Goal: Information Seeking & Learning: Learn about a topic

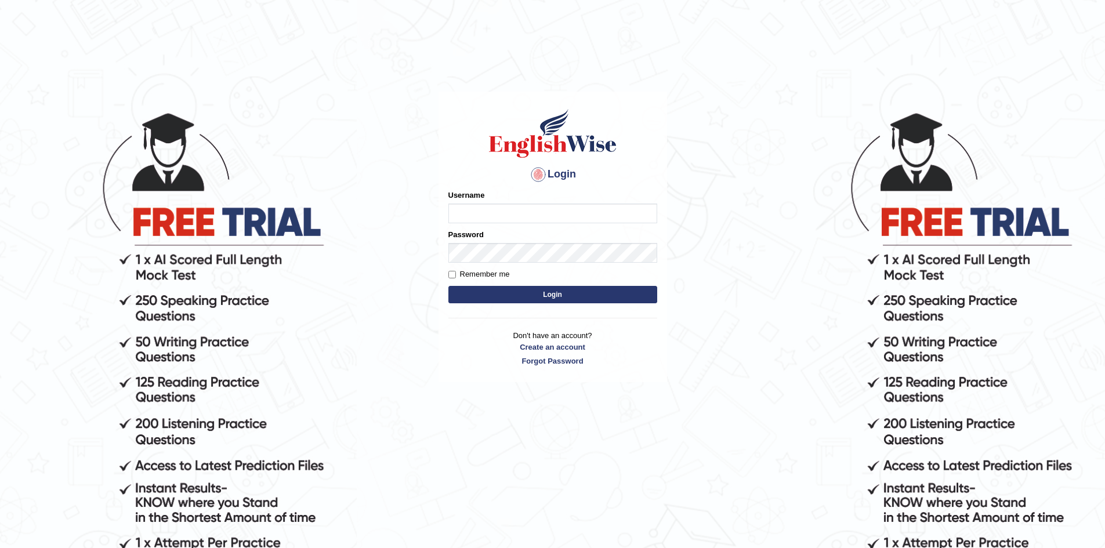
click at [475, 209] on input "Username" at bounding box center [552, 214] width 209 height 20
type input "hamnarashid"
click at [448, 286] on button "Login" at bounding box center [552, 294] width 209 height 17
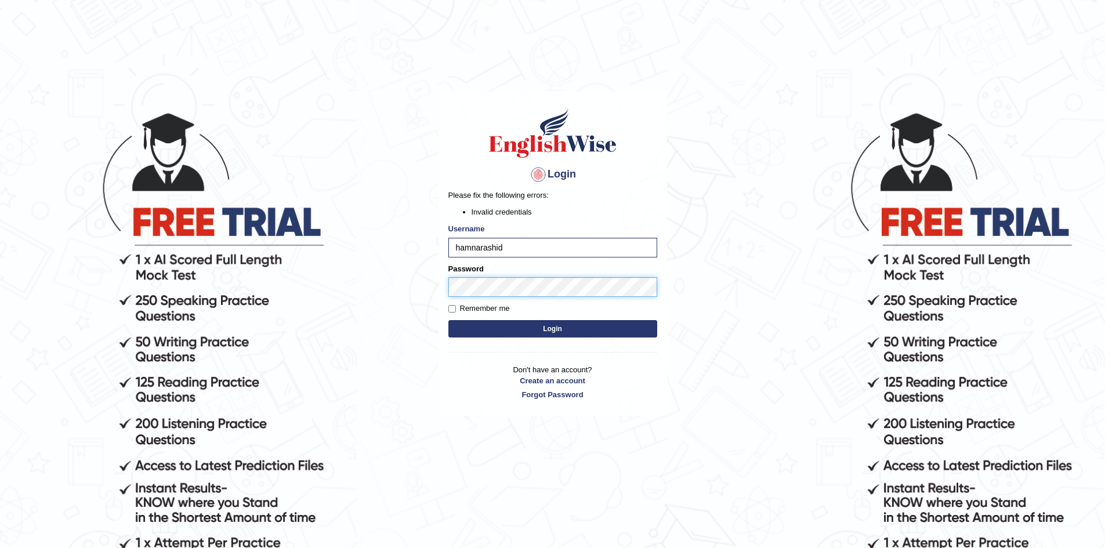
click at [347, 278] on body "Login Please fix the following errors: Invalid credentials Username hamnarashid…" at bounding box center [552, 329] width 1105 height 548
click at [448, 320] on button "Login" at bounding box center [552, 328] width 209 height 17
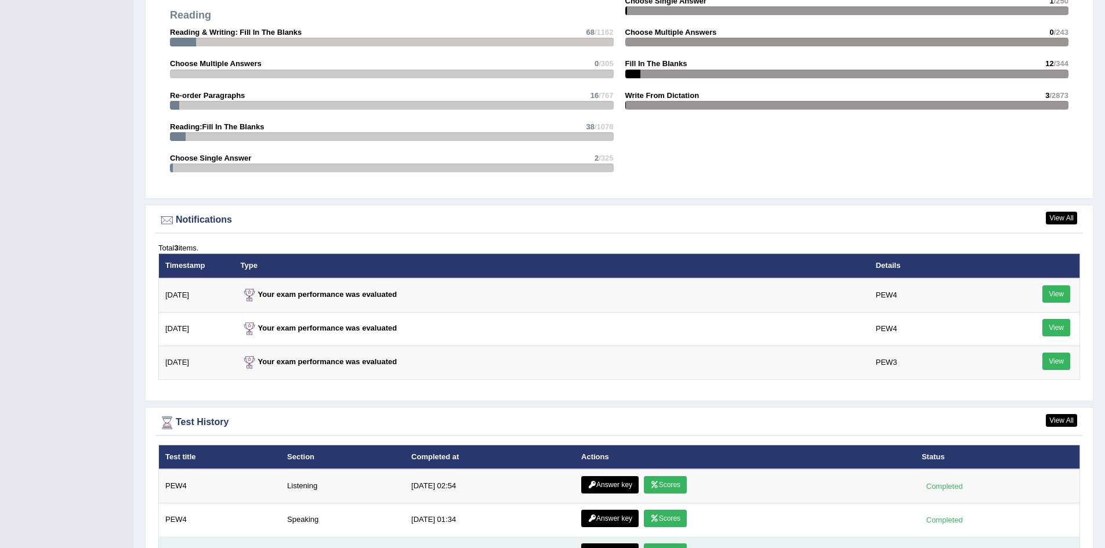
scroll to position [1392, 0]
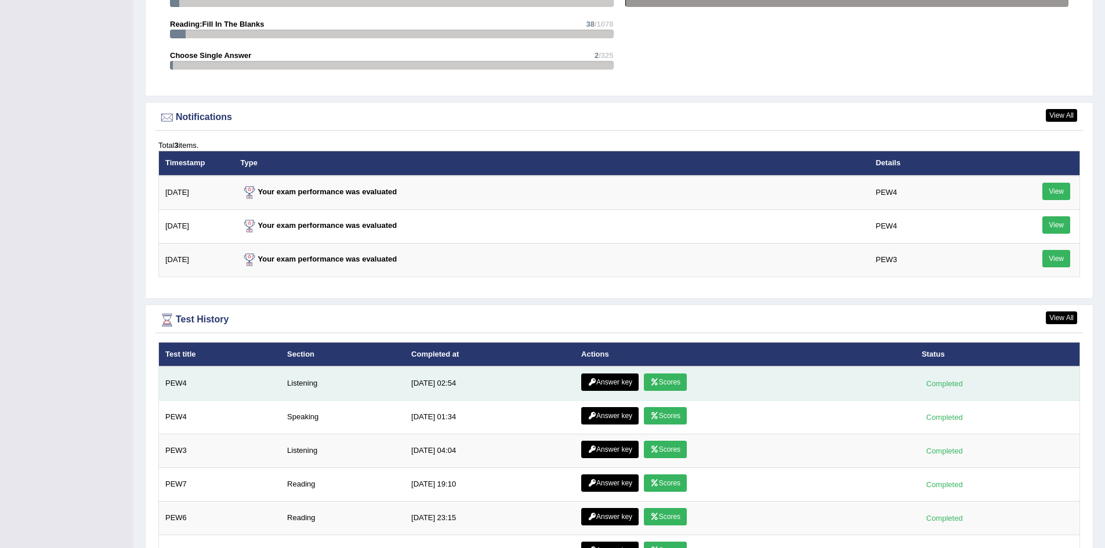
click at [655, 381] on icon at bounding box center [654, 382] width 9 height 7
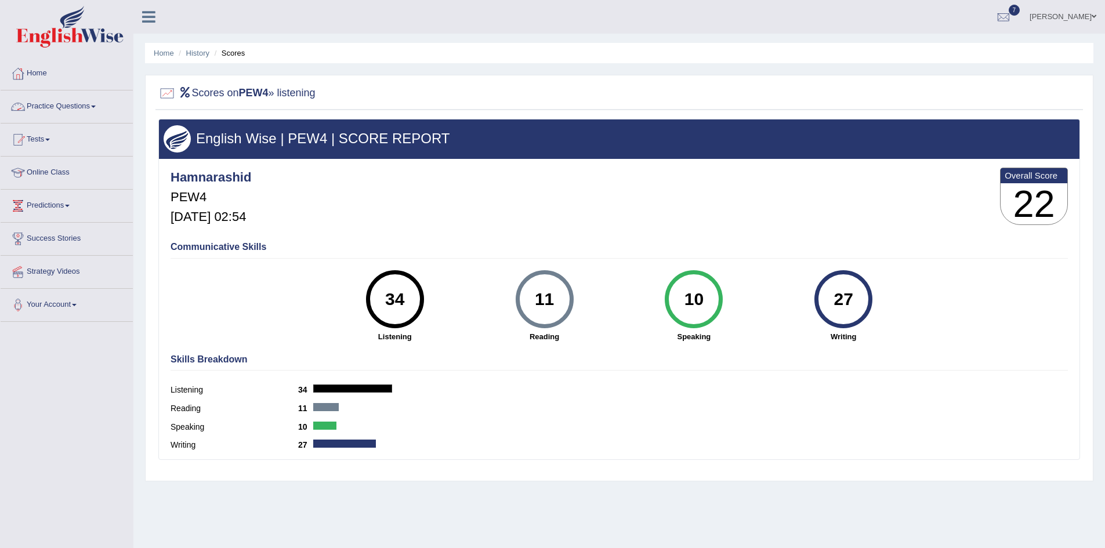
click at [45, 100] on link "Practice Questions" at bounding box center [67, 104] width 132 height 29
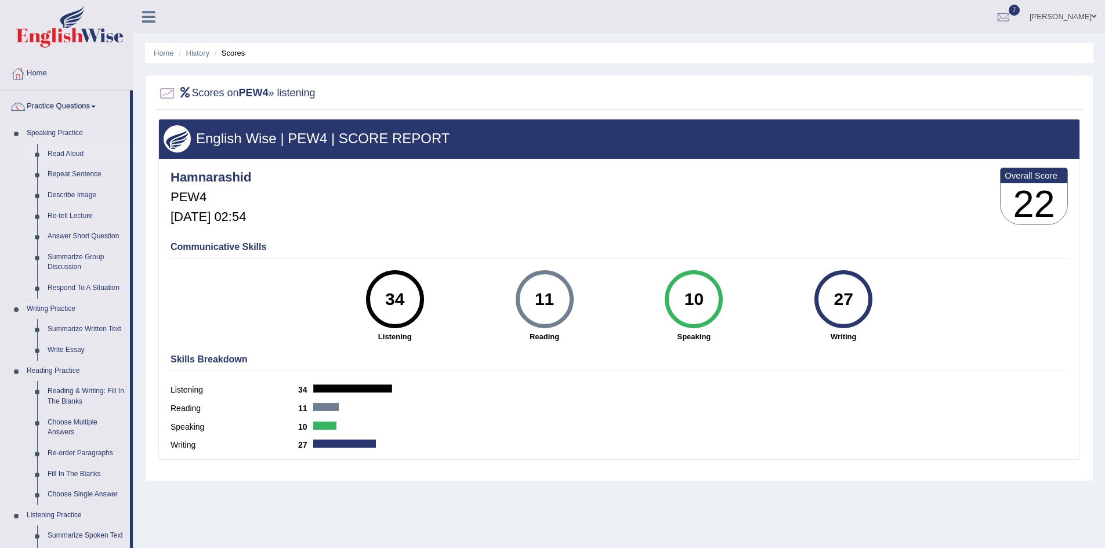
click at [75, 330] on link "Summarize Written Text" at bounding box center [86, 329] width 88 height 21
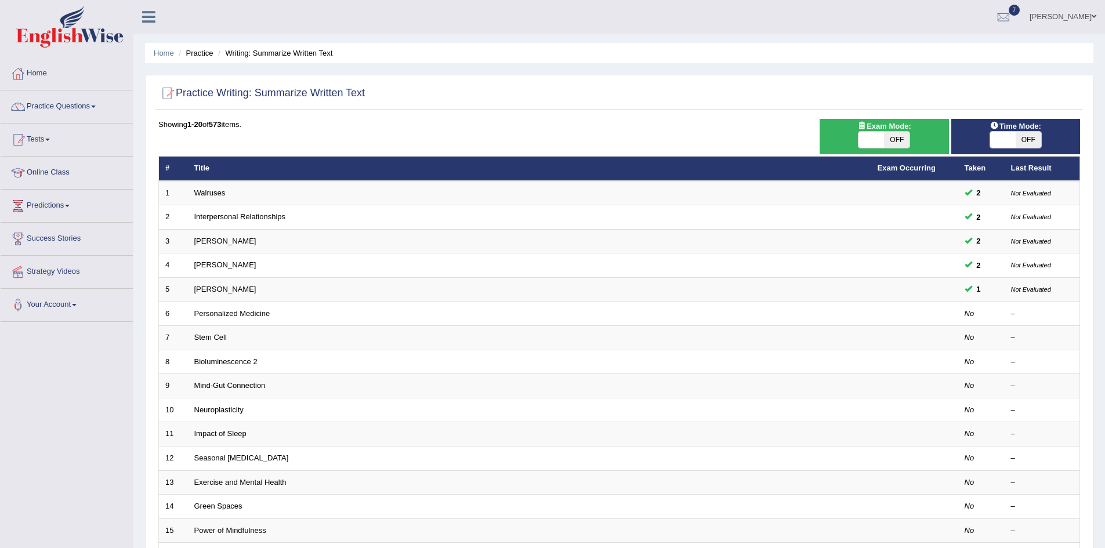
click at [646, 48] on ul "Home Practice Writing: Summarize Written Text" at bounding box center [619, 53] width 948 height 20
click at [64, 108] on link "Practice Questions" at bounding box center [67, 104] width 132 height 29
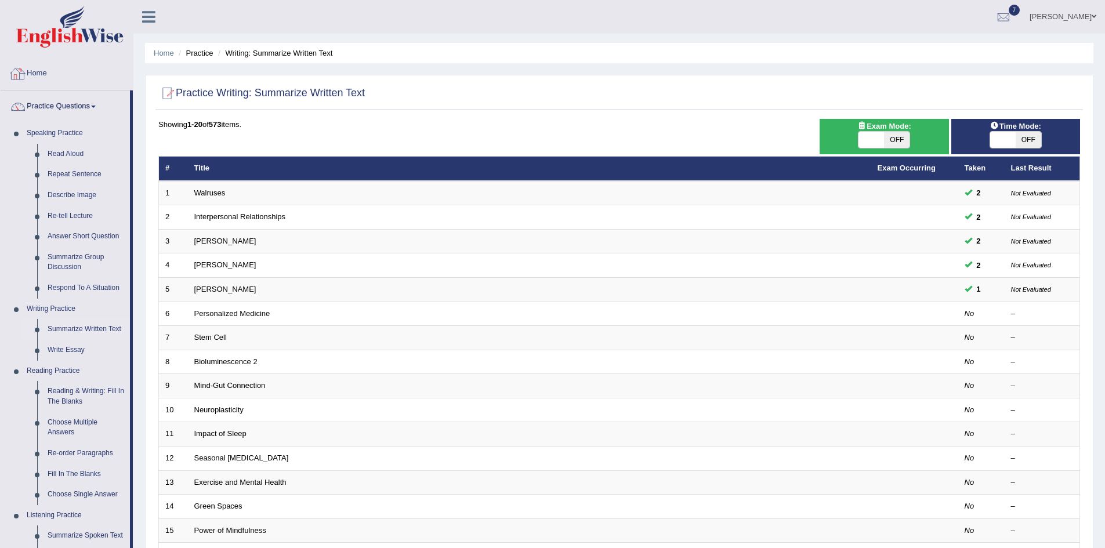
click at [49, 77] on link "Home" at bounding box center [67, 71] width 132 height 29
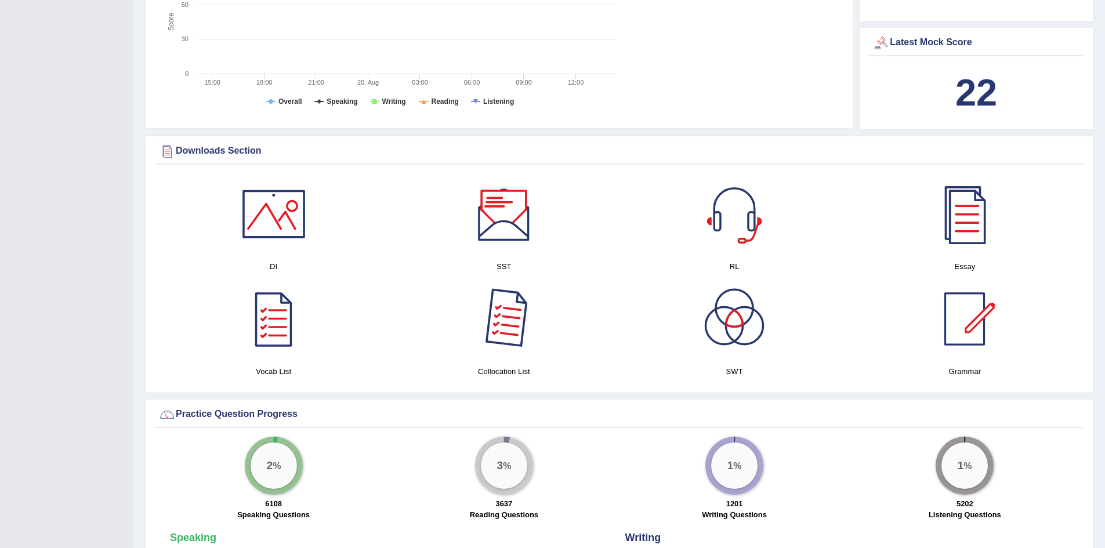
scroll to position [522, 0]
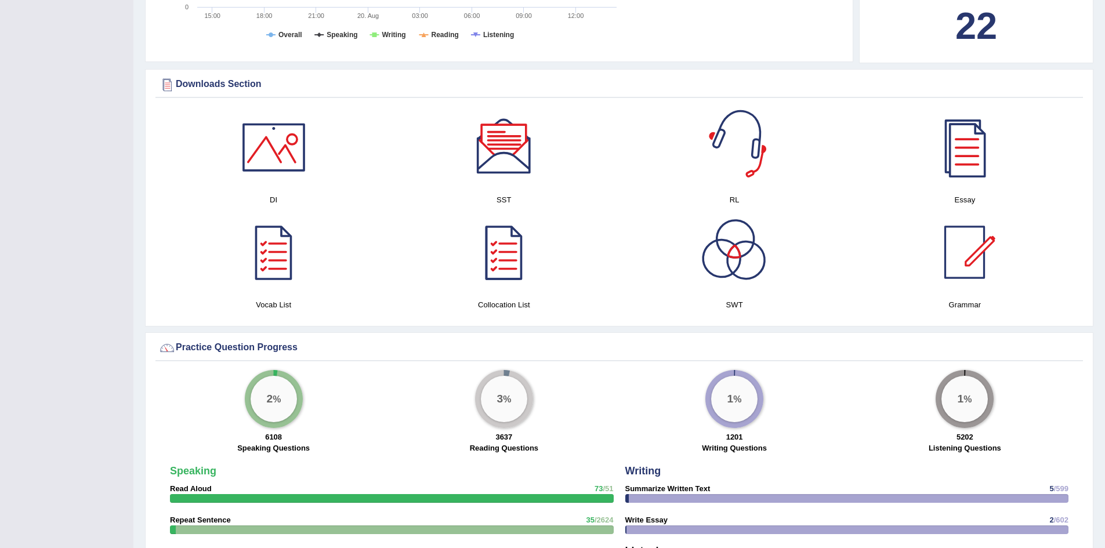
click at [741, 258] on div at bounding box center [734, 252] width 81 height 81
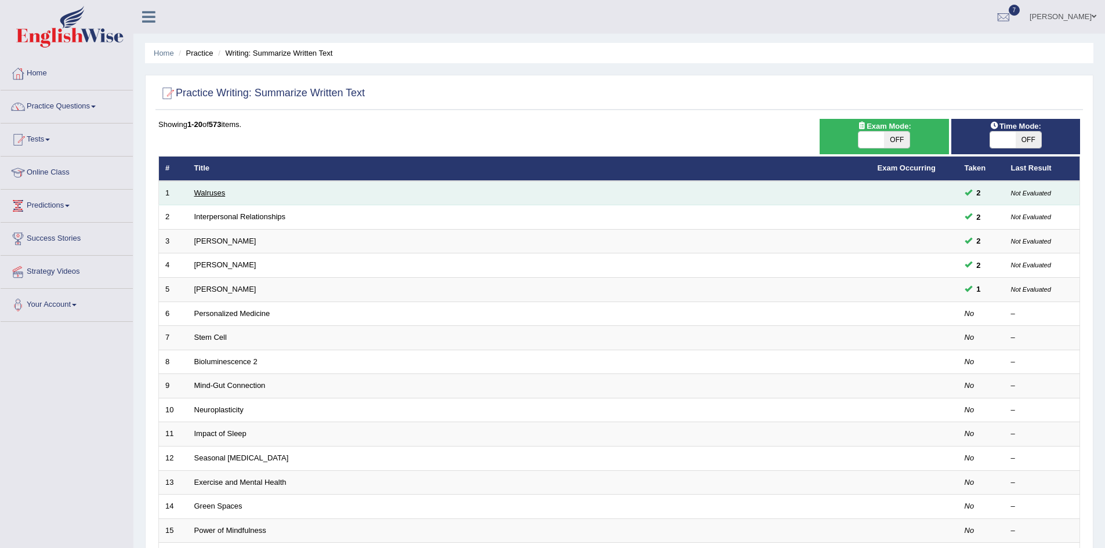
click at [223, 194] on link "Walruses" at bounding box center [209, 193] width 31 height 9
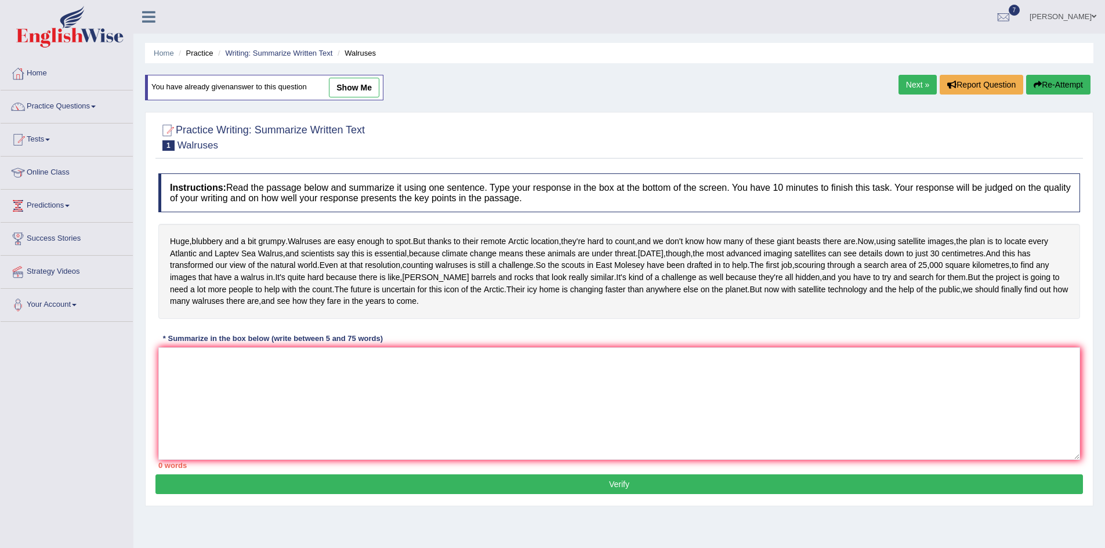
click at [359, 85] on link "show me" at bounding box center [354, 88] width 50 height 20
type textarea "The passage outlines Walruses are easy enough to spot, explaining that climate …"
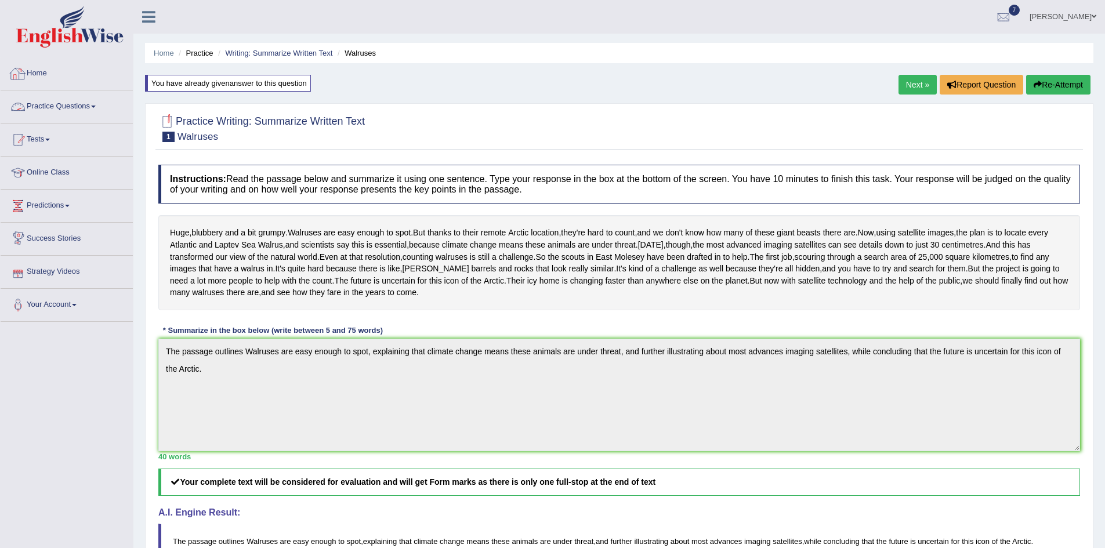
click at [55, 104] on link "Practice Questions" at bounding box center [67, 104] width 132 height 29
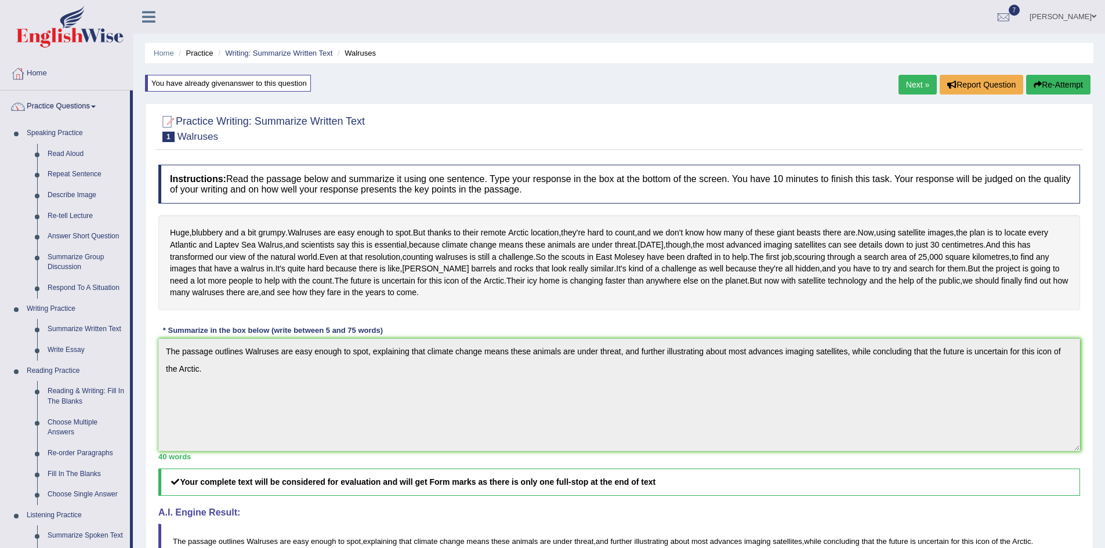
click at [81, 105] on link "Practice Questions" at bounding box center [65, 104] width 129 height 29
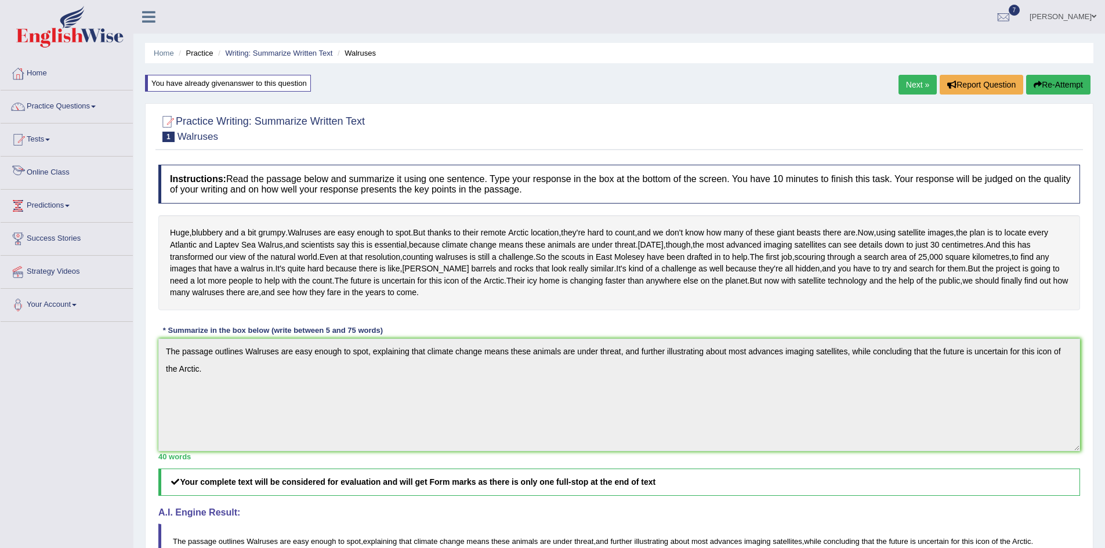
click at [42, 138] on link "Tests" at bounding box center [67, 138] width 132 height 29
click at [57, 187] on link "Take Mock Test" at bounding box center [75, 187] width 108 height 21
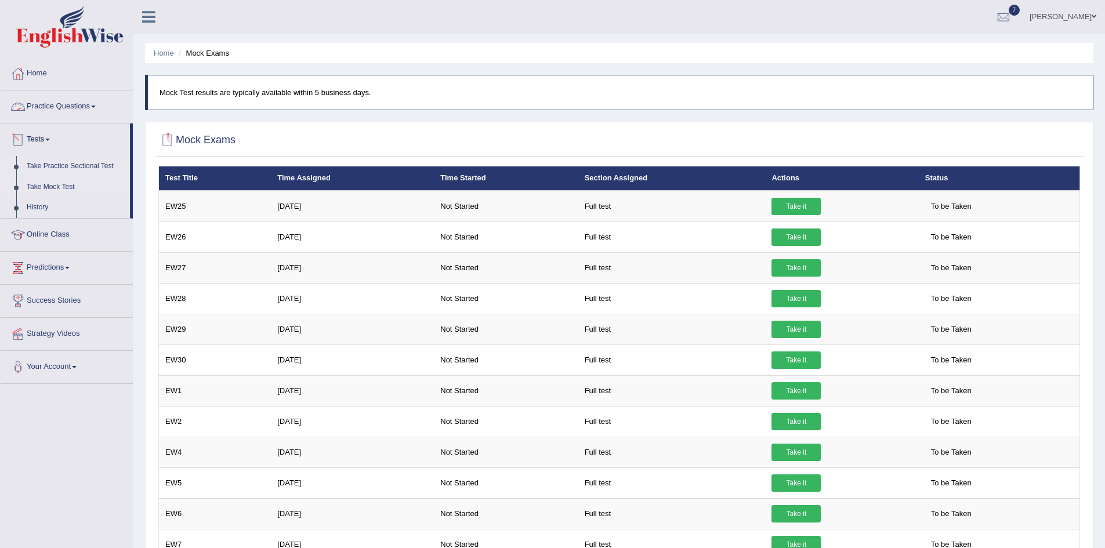
click at [43, 166] on link "Take Practice Sectional Test" at bounding box center [75, 166] width 108 height 21
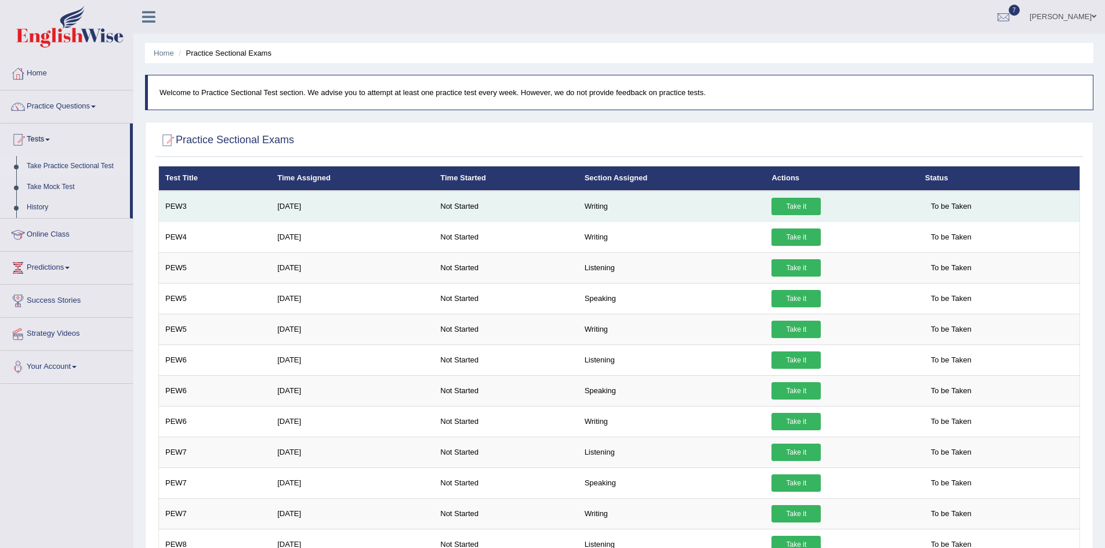
click at [801, 212] on link "Take it" at bounding box center [796, 206] width 49 height 17
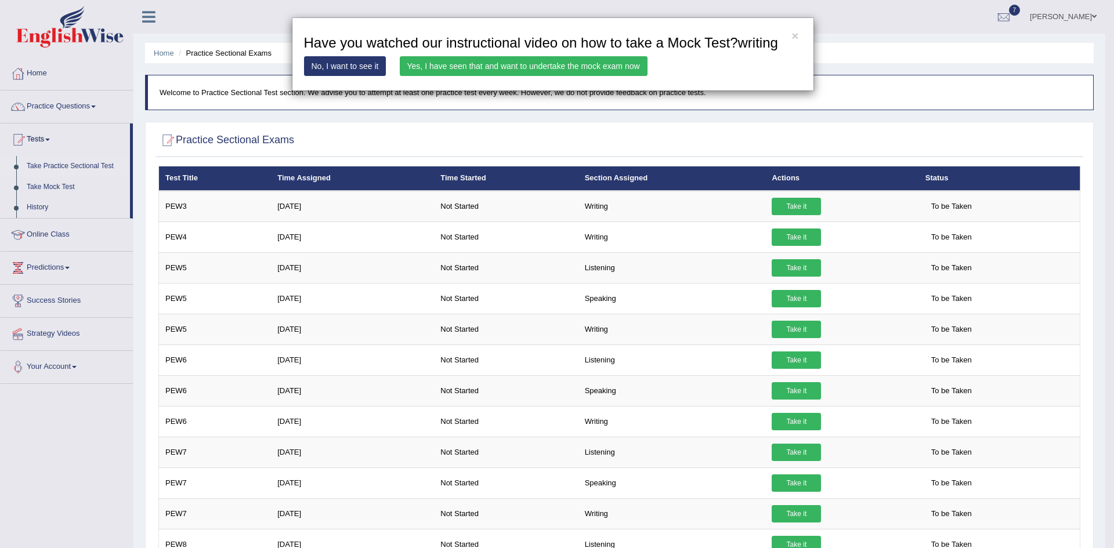
click at [543, 69] on link "Yes, I have seen that and want to undertake the mock exam now" at bounding box center [524, 66] width 248 height 20
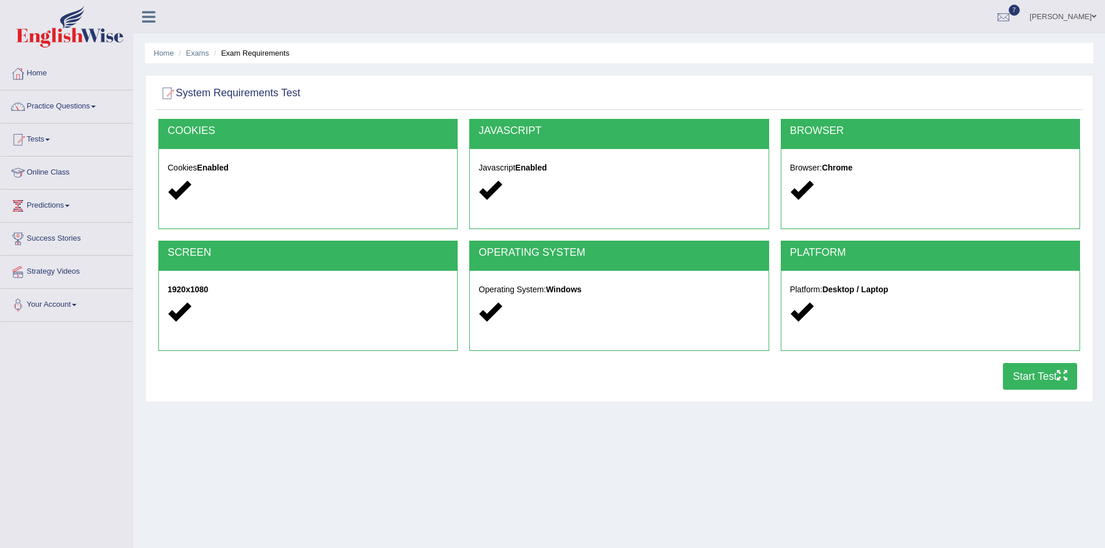
click at [1023, 382] on button "Start Test" at bounding box center [1040, 376] width 74 height 27
